Goal: Task Accomplishment & Management: Manage account settings

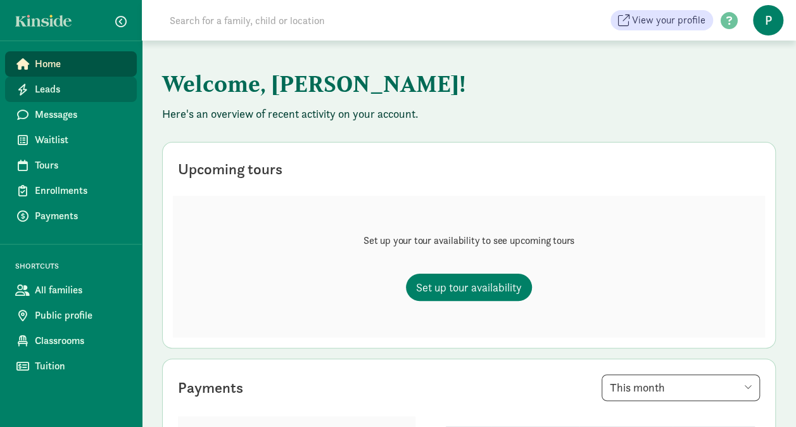
click at [66, 89] on span "Leads" at bounding box center [81, 89] width 92 height 15
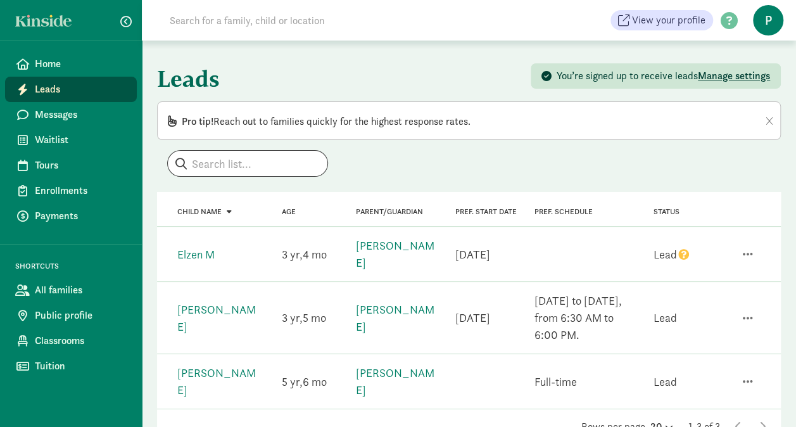
scroll to position [44, 0]
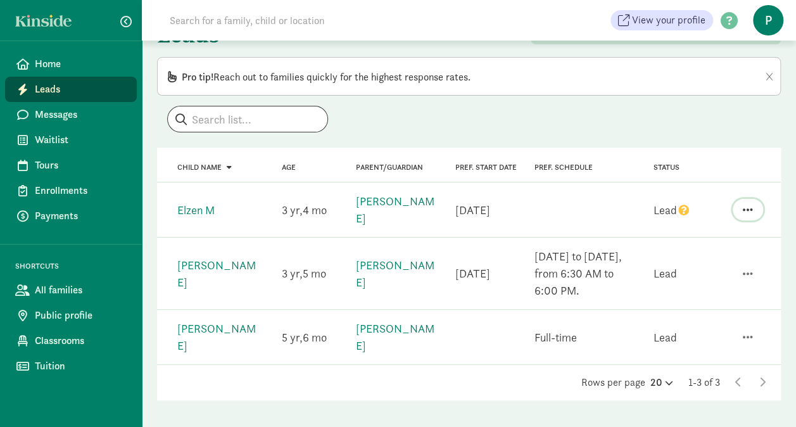
click at [745, 205] on span "button" at bounding box center [748, 209] width 10 height 11
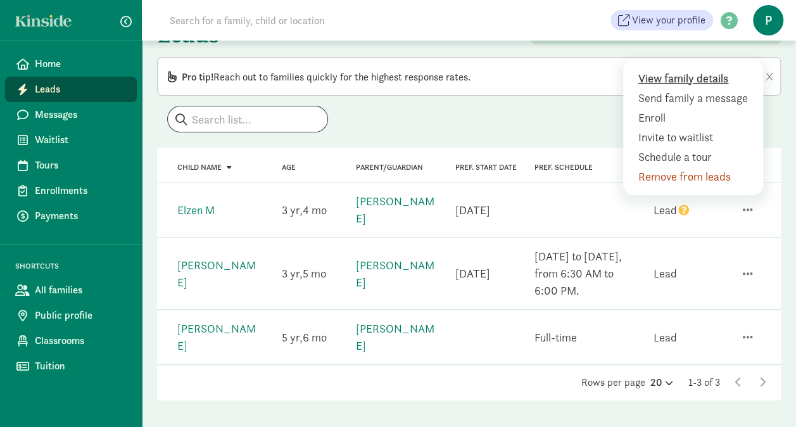
click at [680, 81] on div "View family details" at bounding box center [696, 78] width 115 height 17
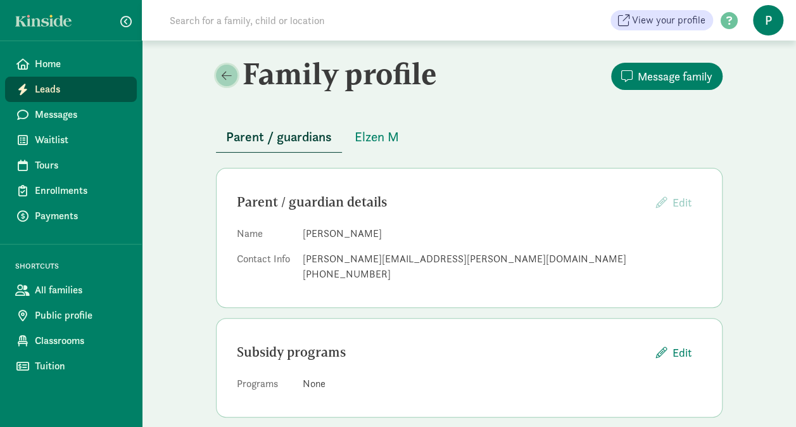
click at [218, 74] on link at bounding box center [227, 76] width 22 height 22
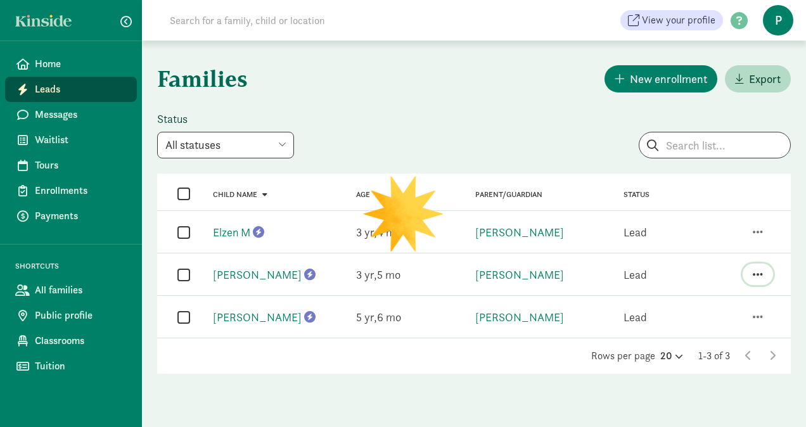
click at [760, 278] on span "button" at bounding box center [758, 274] width 10 height 11
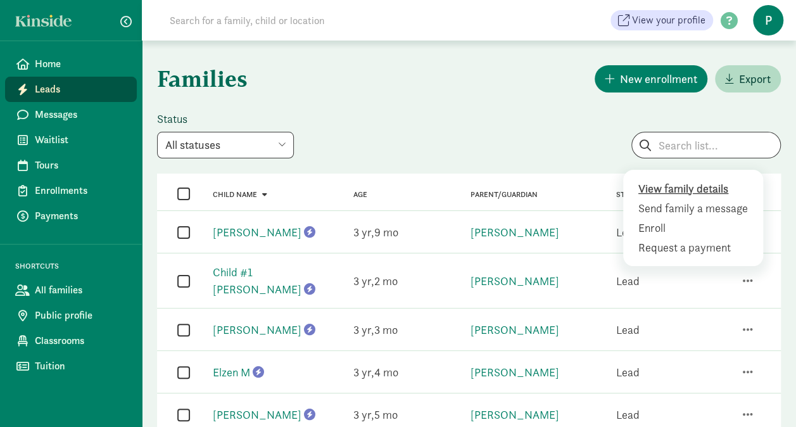
click at [710, 182] on div "View family details" at bounding box center [696, 188] width 115 height 17
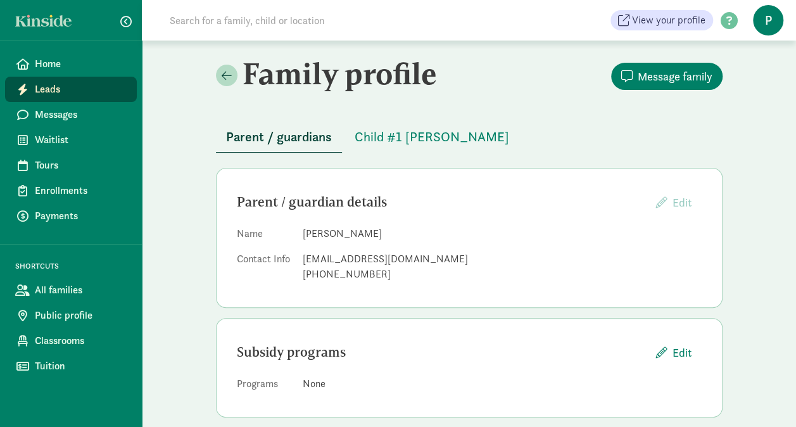
click at [67, 87] on span "Leads" at bounding box center [81, 89] width 92 height 15
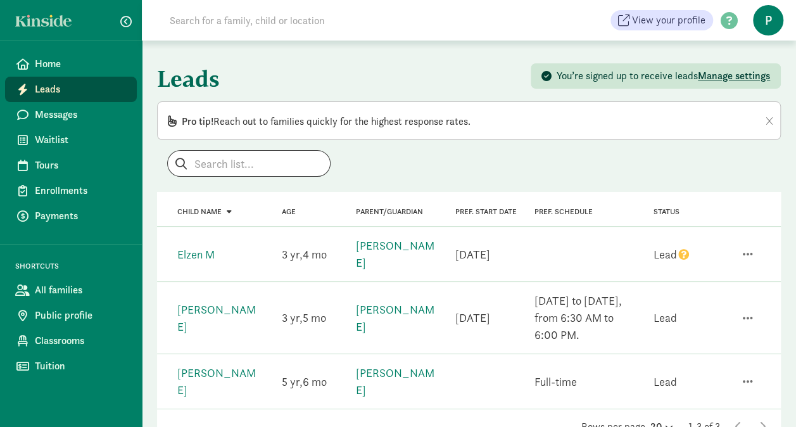
scroll to position [44, 0]
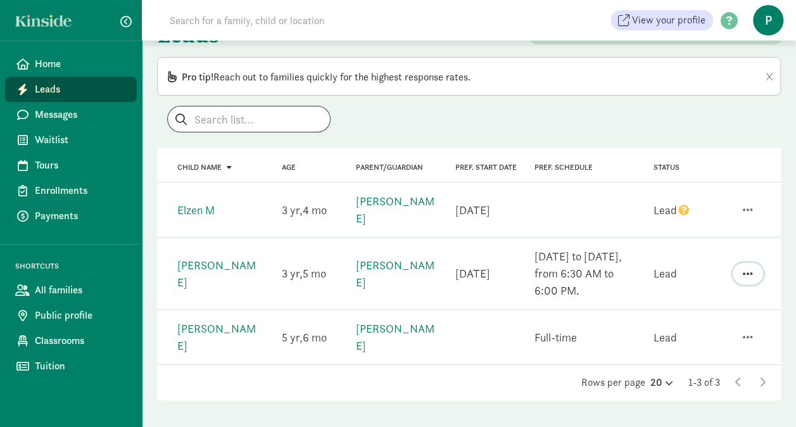
click at [746, 273] on span "button" at bounding box center [748, 273] width 10 height 11
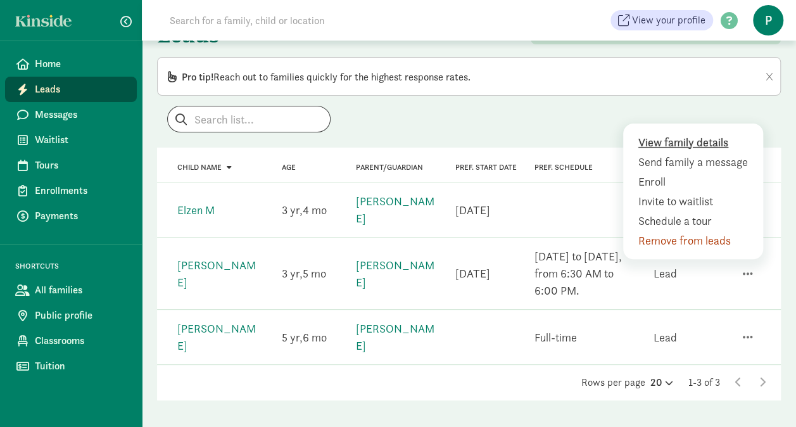
click at [691, 142] on div "View family details" at bounding box center [696, 142] width 115 height 17
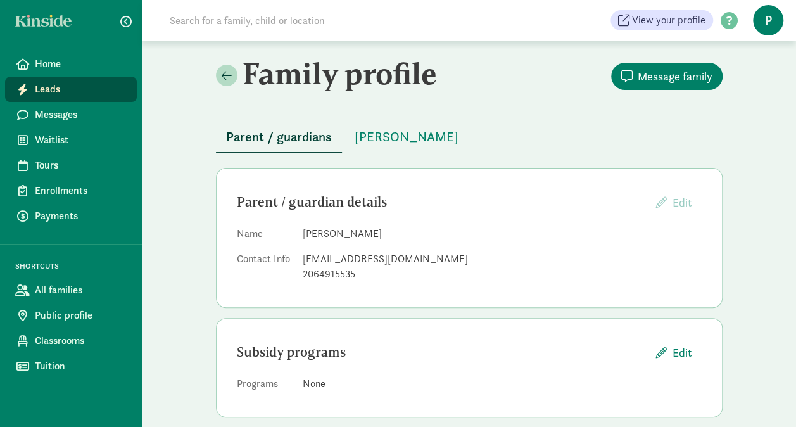
click at [61, 89] on span "Leads" at bounding box center [81, 89] width 92 height 15
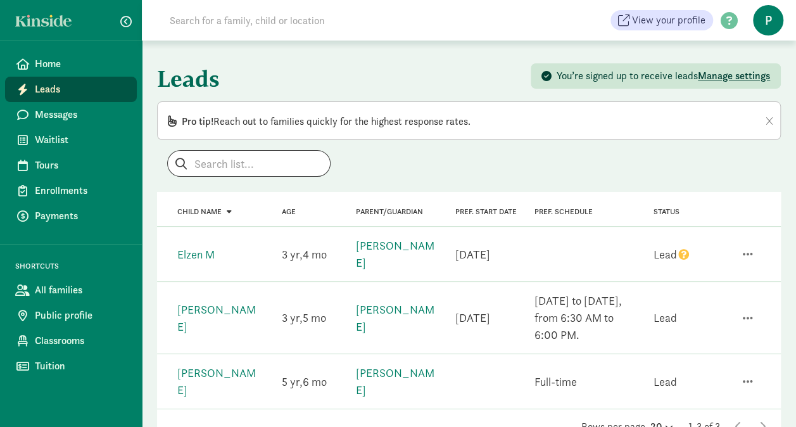
scroll to position [44, 0]
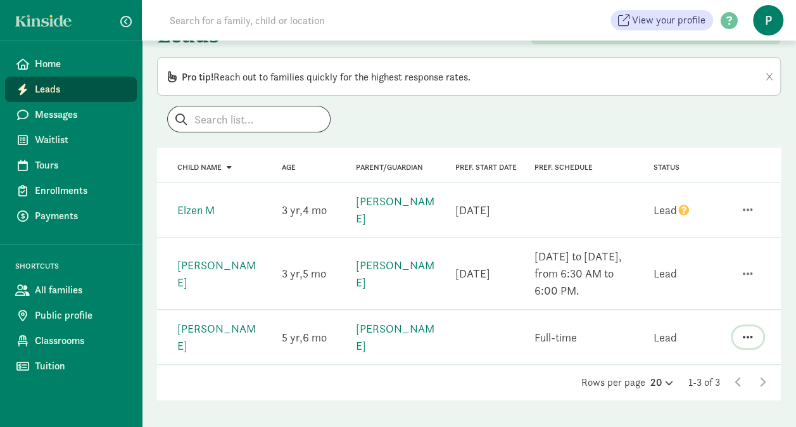
click at [749, 331] on span "button" at bounding box center [748, 336] width 10 height 11
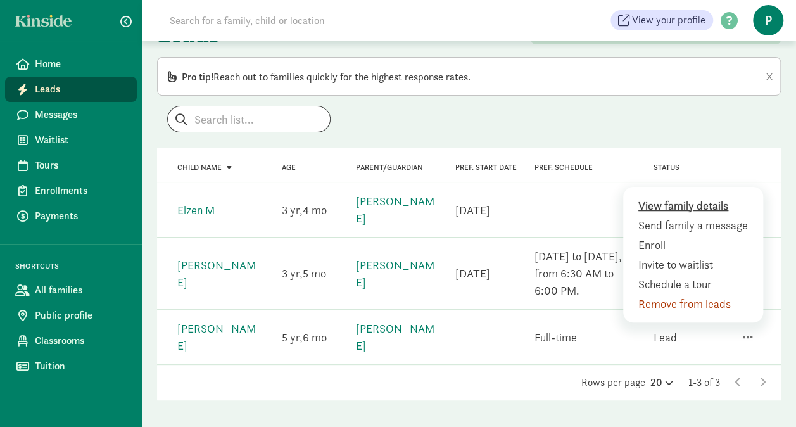
click at [673, 200] on div "View family details" at bounding box center [696, 205] width 115 height 17
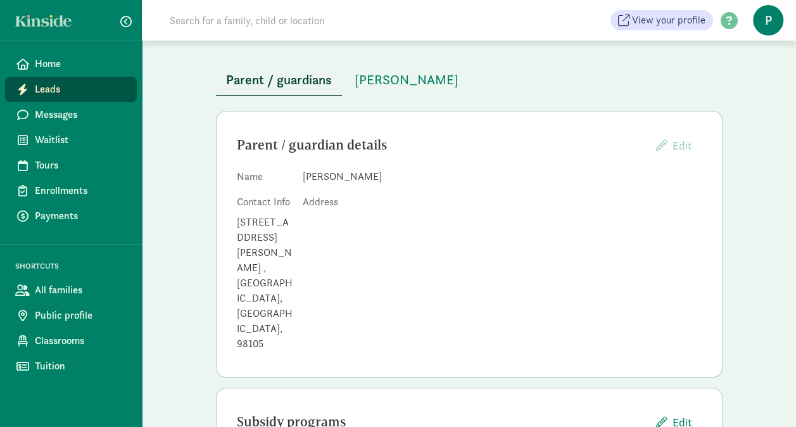
scroll to position [95, 0]
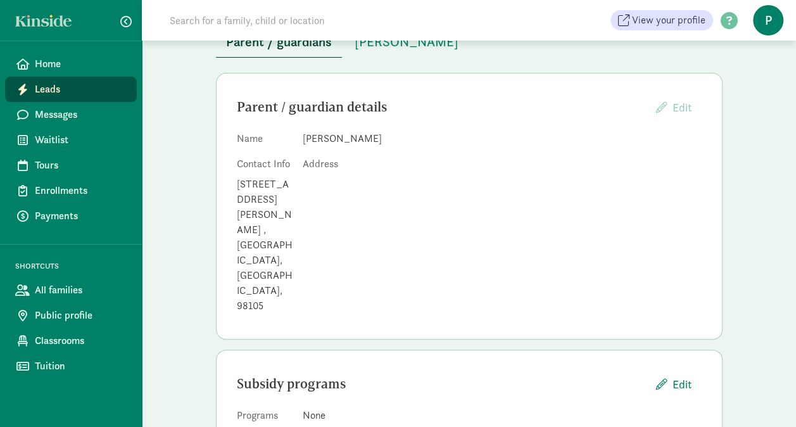
click at [60, 85] on span "Leads" at bounding box center [81, 89] width 92 height 15
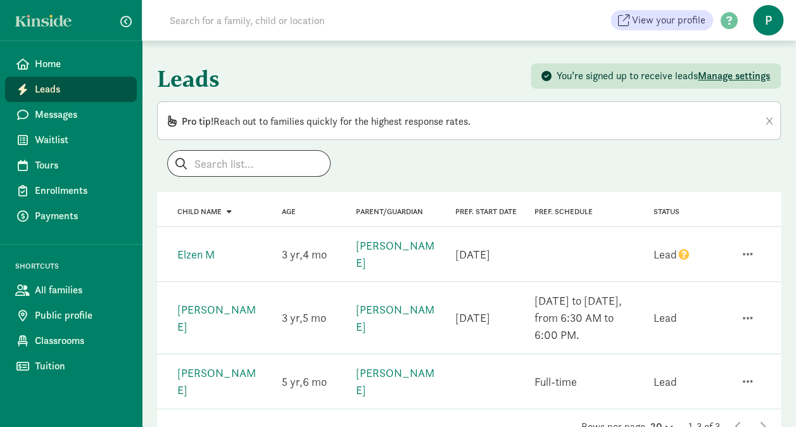
scroll to position [44, 0]
click at [124, 24] on span "button" at bounding box center [125, 21] width 11 height 11
